Goal: Task Accomplishment & Management: Manage account settings

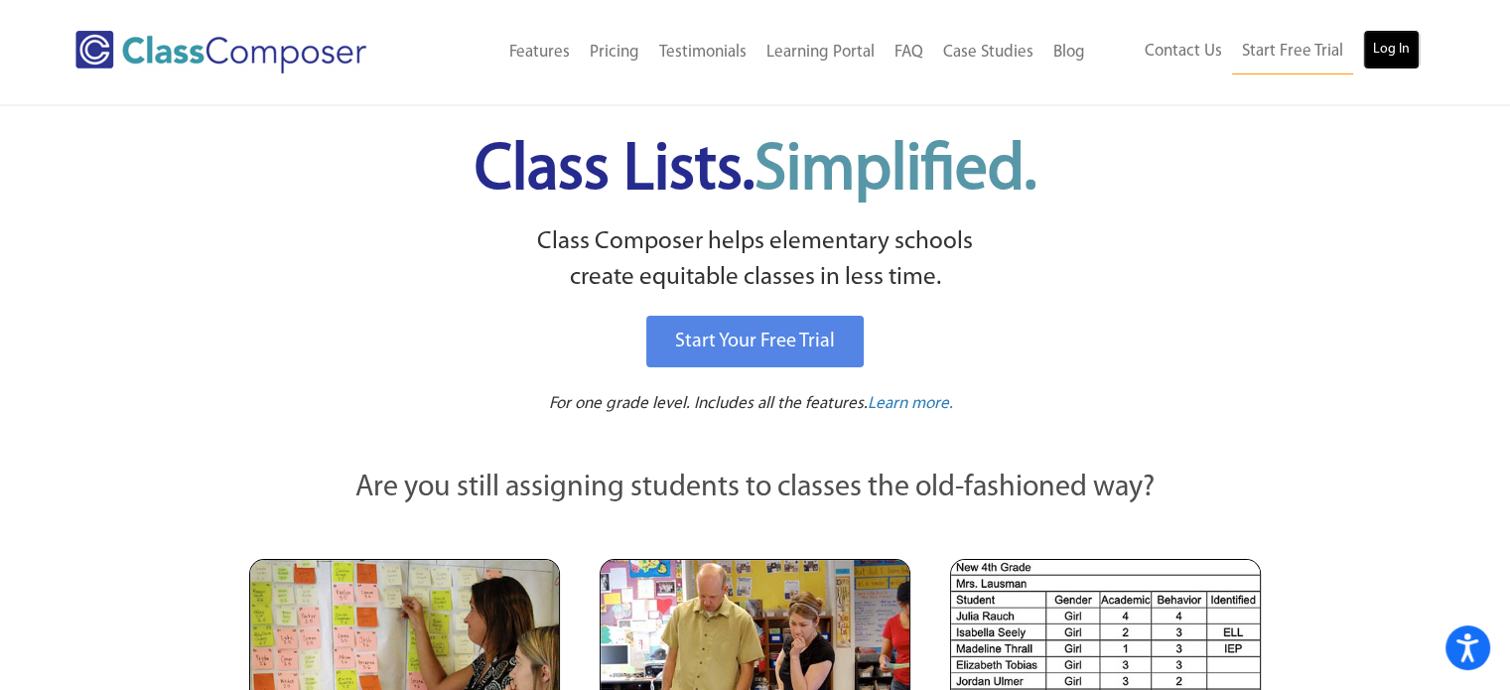
click at [1404, 49] on link "Log In" at bounding box center [1391, 50] width 57 height 40
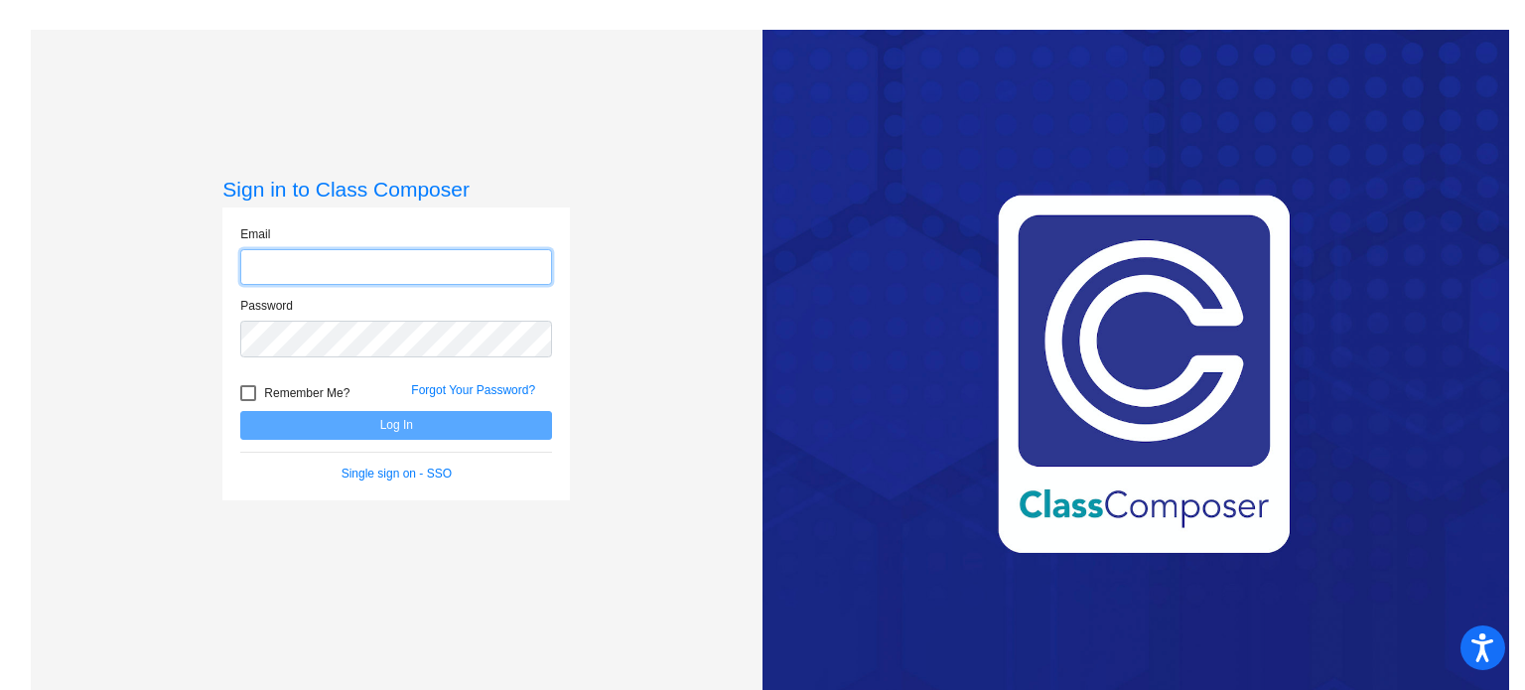
type input "[PERSON_NAME][EMAIL_ADDRESS][PERSON_NAME][DOMAIN_NAME]"
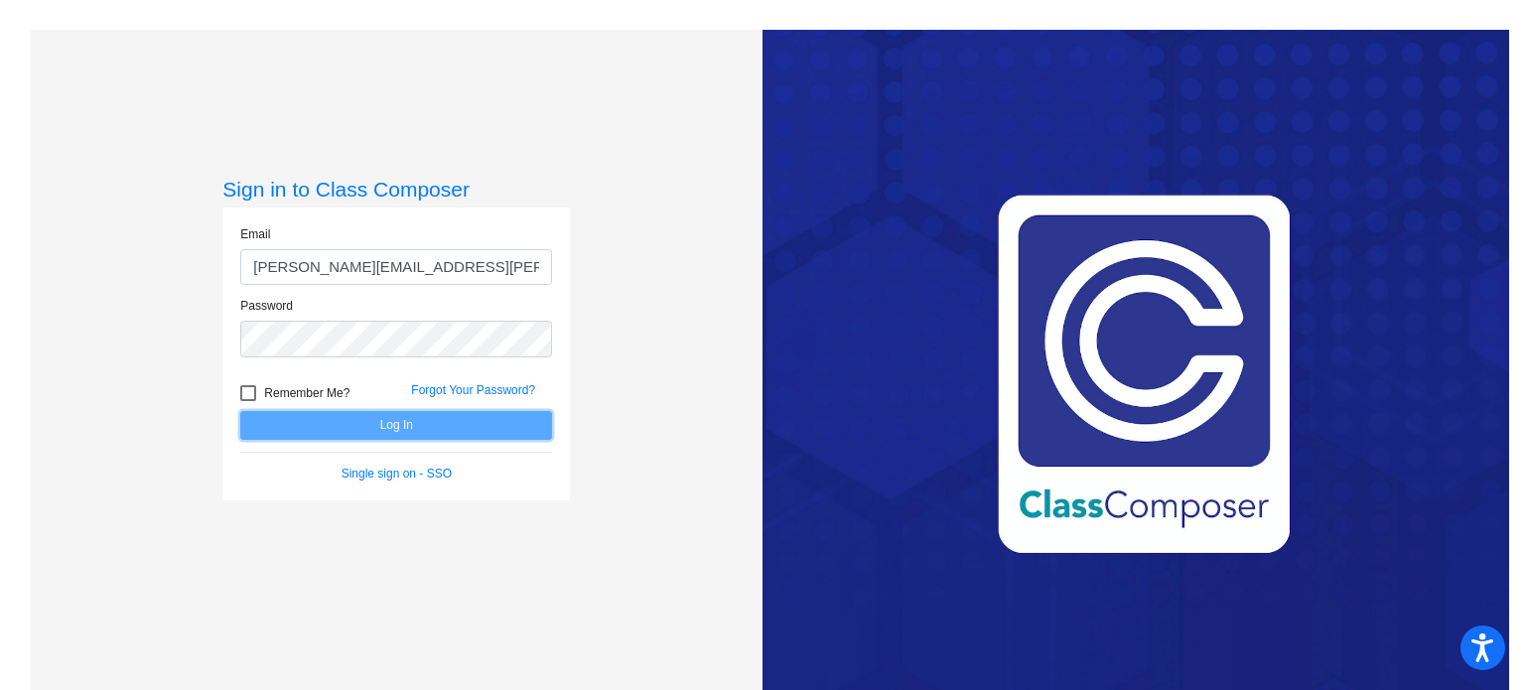
click at [420, 429] on button "Log In" at bounding box center [396, 425] width 312 height 29
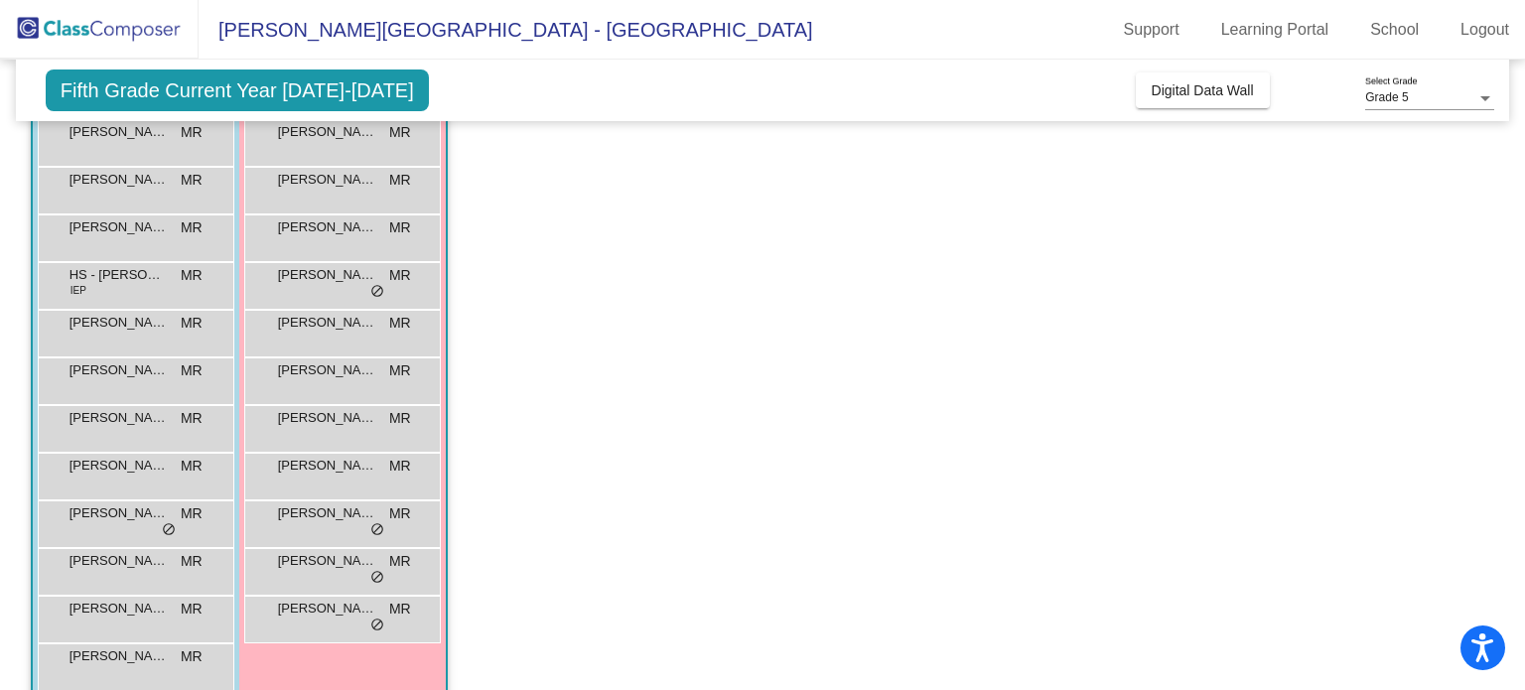
scroll to position [230, 0]
